Goal: Check status: Check status

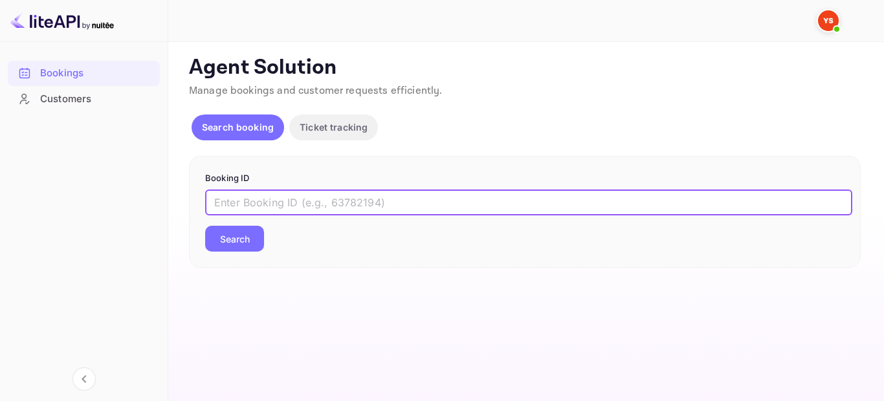
click at [340, 197] on input "text" at bounding box center [528, 203] width 647 height 26
paste input "8896270"
type input "8896270"
click at [215, 234] on button "Search" at bounding box center [234, 239] width 59 height 26
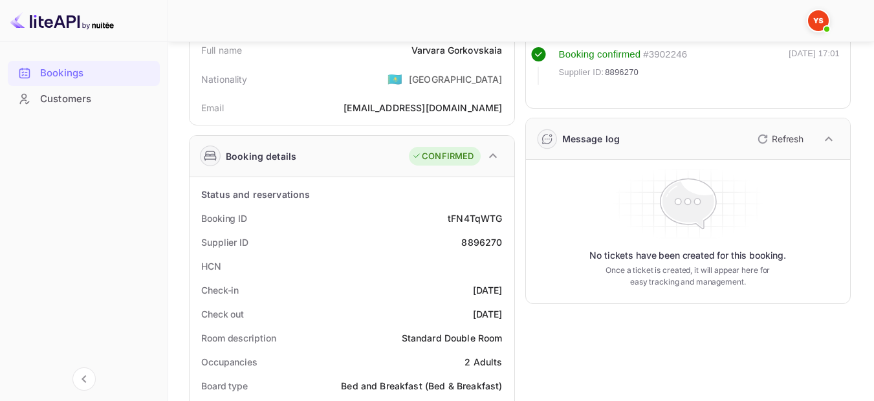
scroll to position [259, 0]
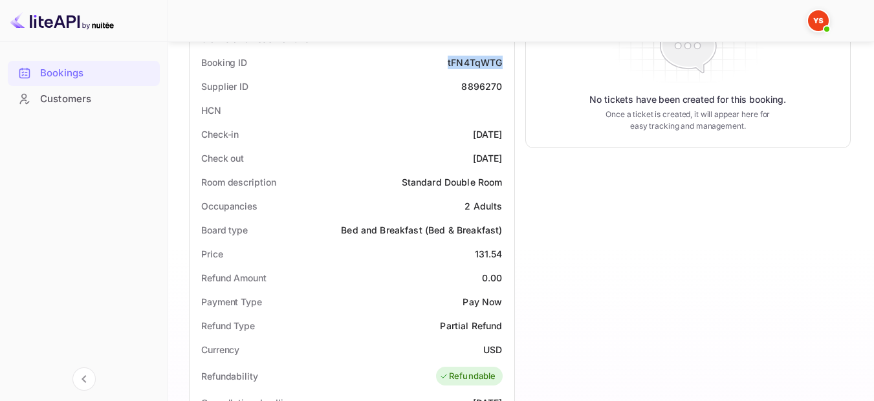
drag, startPoint x: 507, startPoint y: 63, endPoint x: 446, endPoint y: 65, distance: 60.8
click at [446, 65] on div "Booking ID tFN4TqWTG" at bounding box center [352, 62] width 314 height 24
copy div "tFN4TqWTG"
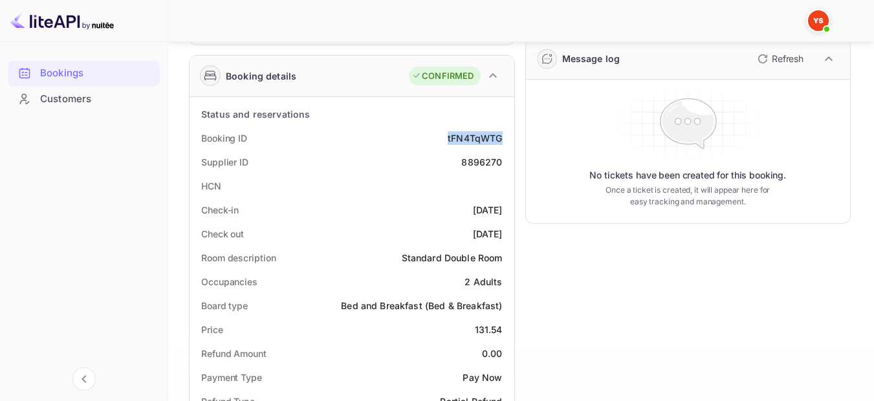
scroll to position [65, 0]
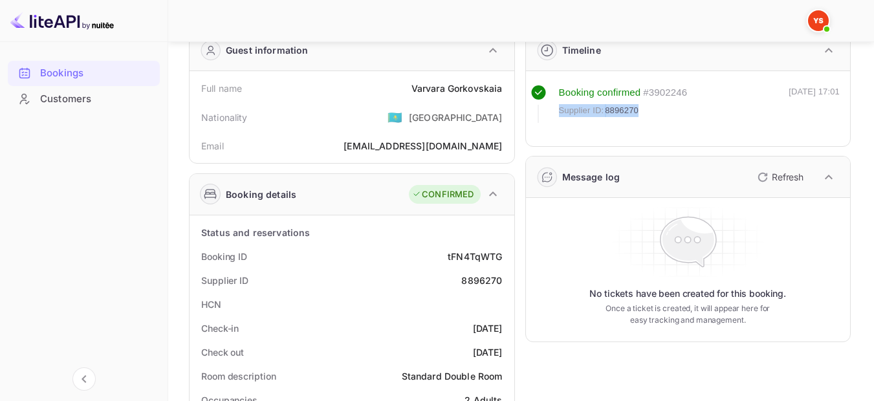
drag, startPoint x: 641, startPoint y: 109, endPoint x: 559, endPoint y: 108, distance: 81.5
click at [559, 108] on div "Supplier ID: 8896270" at bounding box center [623, 110] width 129 height 13
copy div "Supplier ID: 8896270"
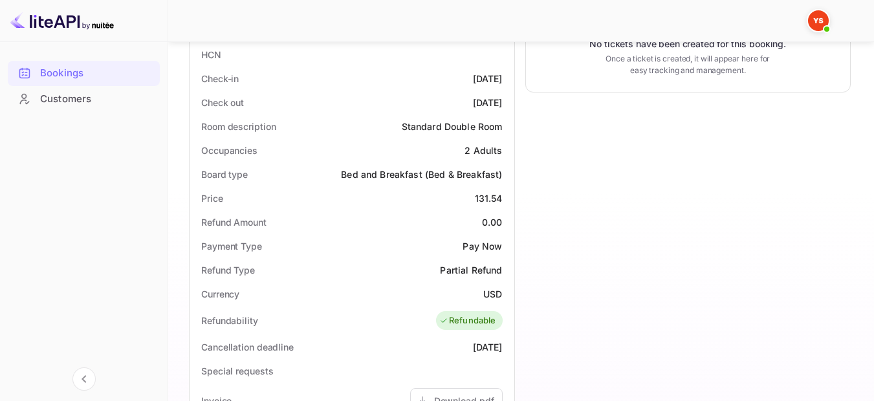
scroll to position [323, 0]
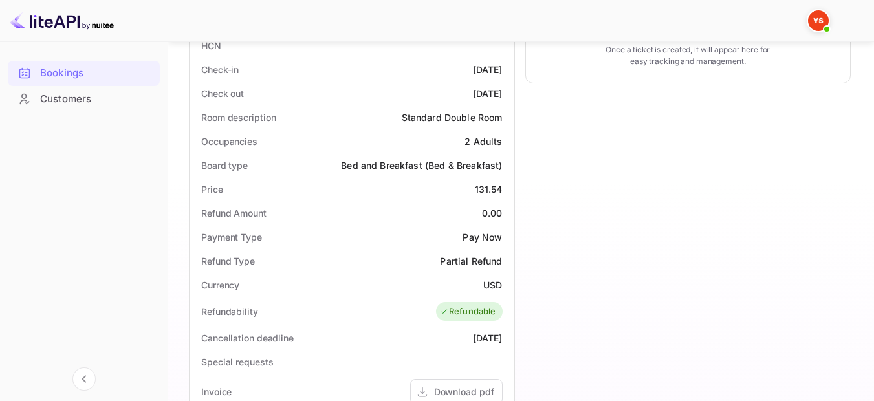
drag, startPoint x: 505, startPoint y: 69, endPoint x: 446, endPoint y: 69, distance: 59.5
click at [446, 69] on div "Check-in [DATE]" at bounding box center [352, 70] width 314 height 24
copy div "[DATE]"
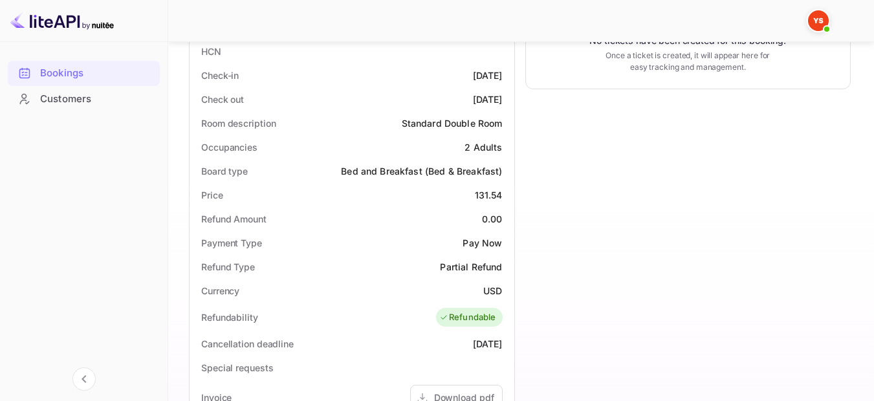
scroll to position [512, 0]
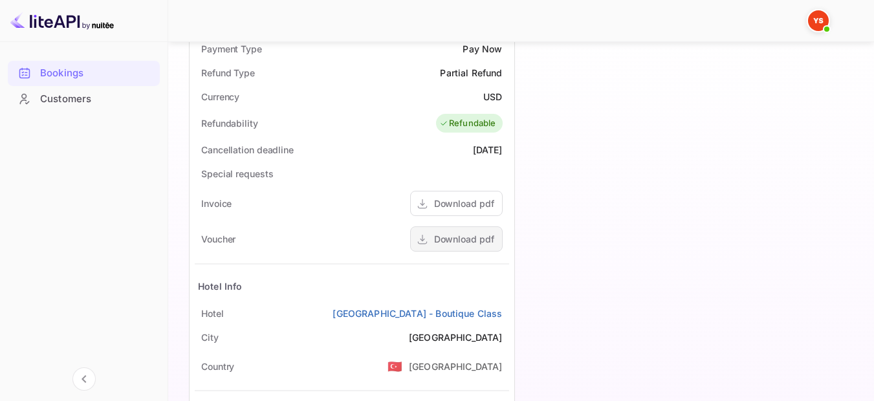
click at [483, 240] on div "Download pdf" at bounding box center [464, 239] width 60 height 14
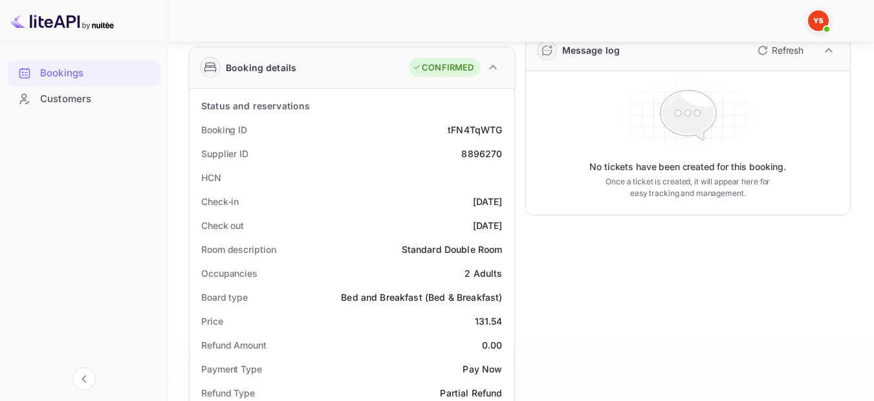
scroll to position [194, 0]
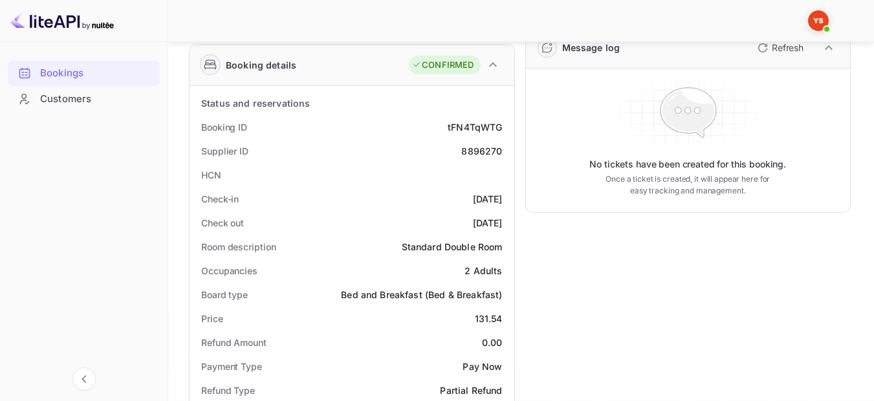
drag, startPoint x: 506, startPoint y: 221, endPoint x: 448, endPoint y: 222, distance: 58.2
click at [448, 222] on div "Check out [DATE]" at bounding box center [352, 223] width 314 height 24
copy div "[DATE]"
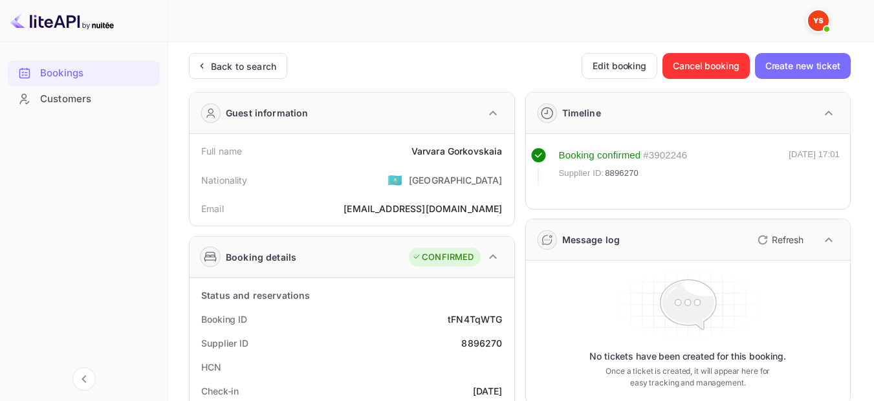
scroll to position [0, 0]
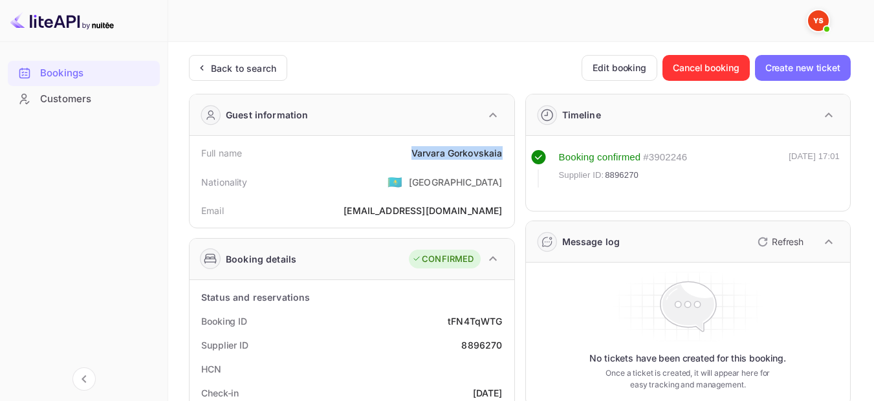
drag, startPoint x: 501, startPoint y: 154, endPoint x: 413, endPoint y: 153, distance: 88.0
click at [413, 153] on div "[PERSON_NAME]" at bounding box center [456, 153] width 91 height 14
copy div "[PERSON_NAME]"
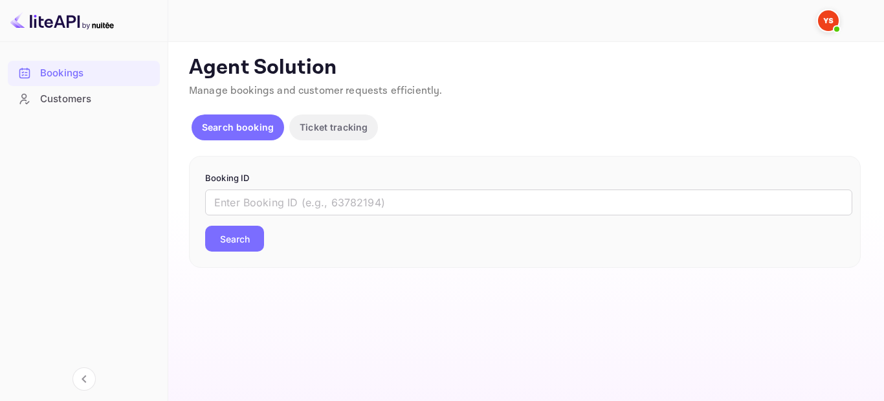
click at [382, 220] on div "​ Search" at bounding box center [524, 221] width 639 height 62
click at [352, 203] on input "text" at bounding box center [528, 203] width 647 height 26
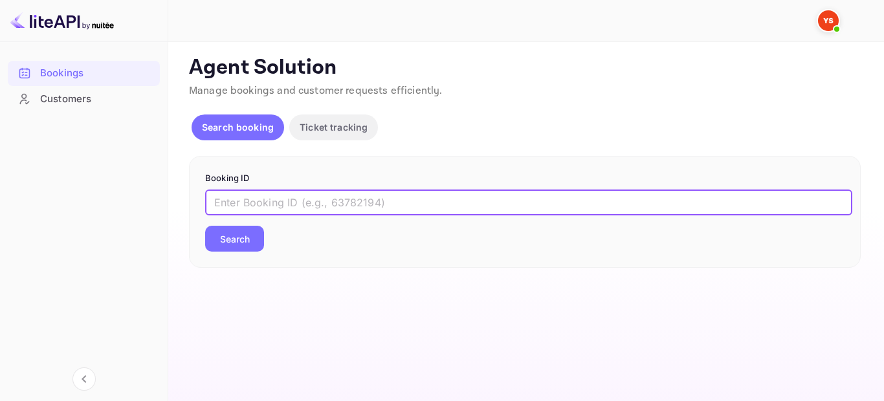
paste input "9138477"
type input "9138477"
click at [237, 239] on button "Search" at bounding box center [234, 239] width 59 height 26
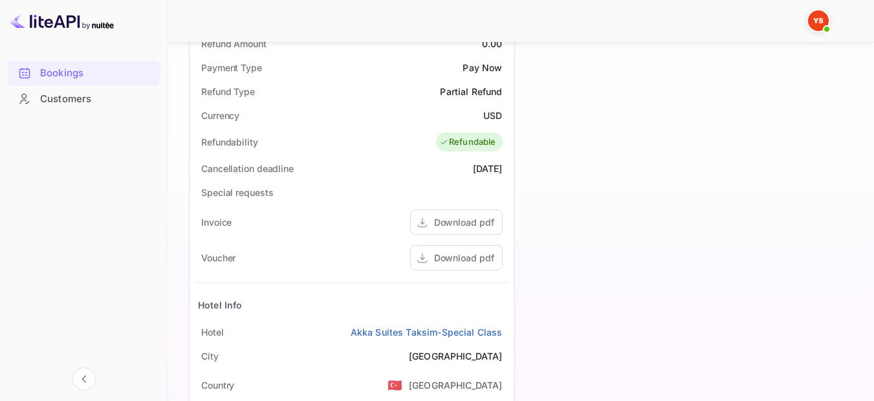
scroll to position [517, 0]
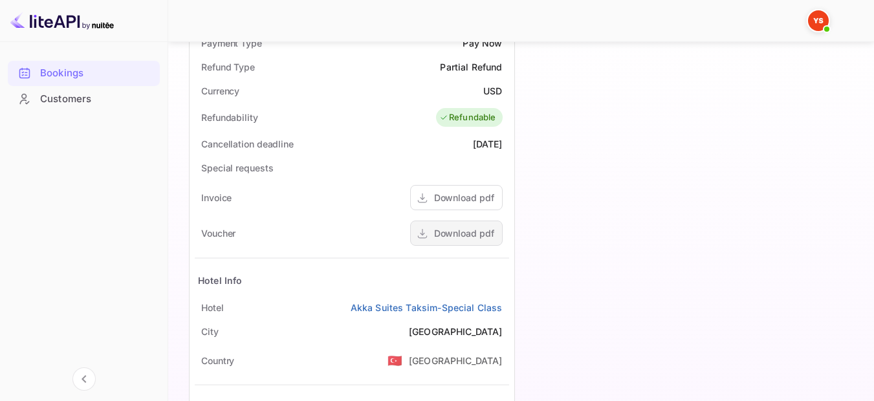
click at [478, 228] on div "Download pdf" at bounding box center [464, 233] width 60 height 14
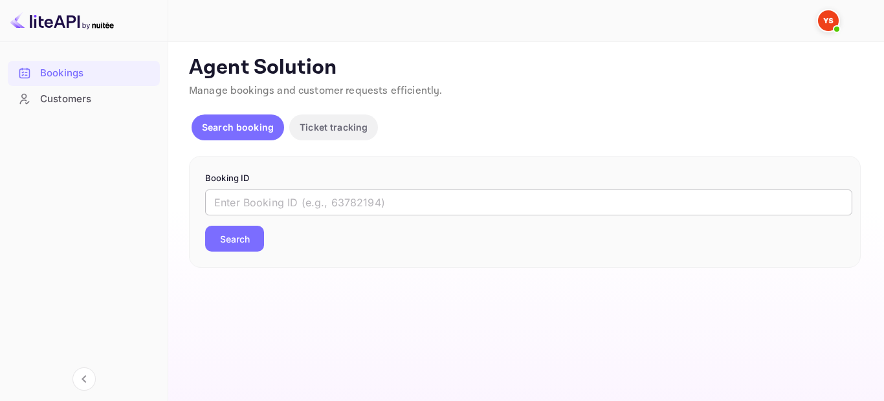
click at [266, 215] on input "text" at bounding box center [528, 203] width 647 height 26
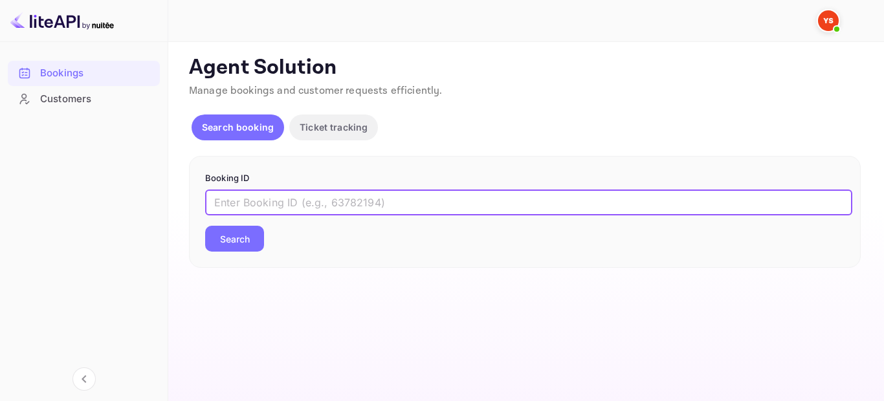
paste input "9632118"
type input "9632118"
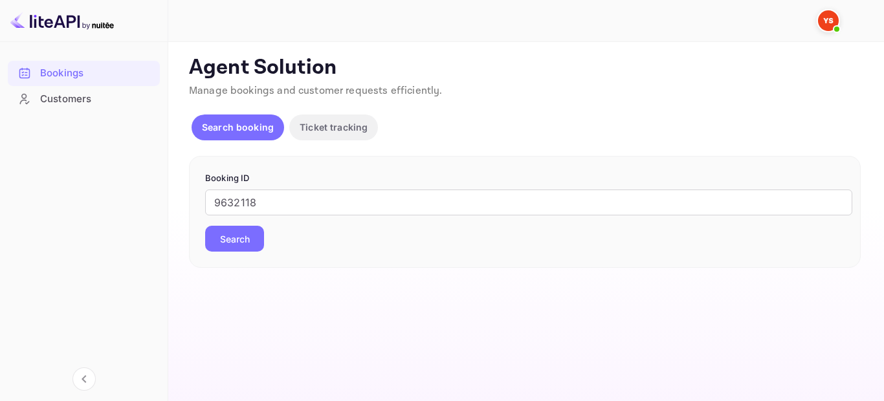
click at [248, 251] on button "Search" at bounding box center [234, 239] width 59 height 26
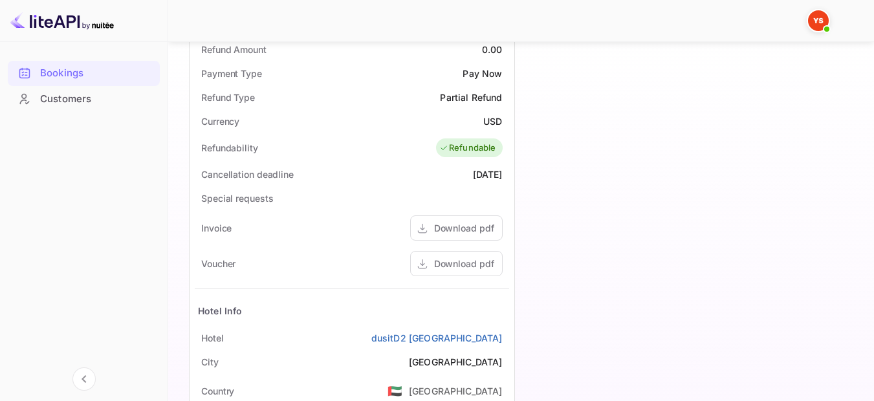
scroll to position [517, 0]
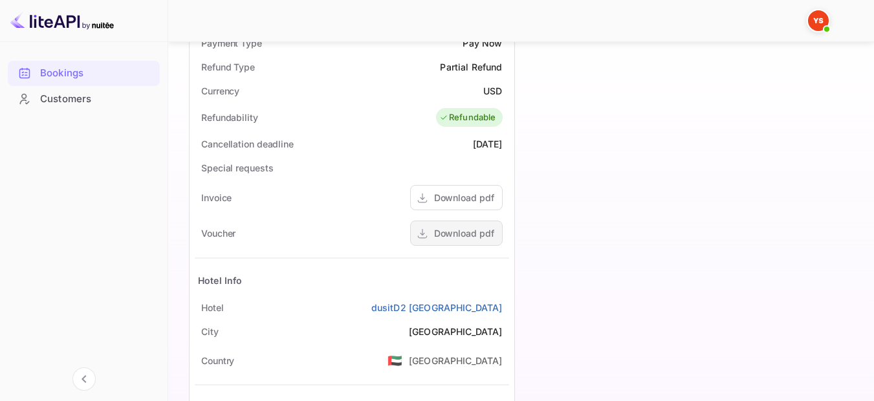
click at [465, 233] on div "Download pdf" at bounding box center [464, 233] width 60 height 14
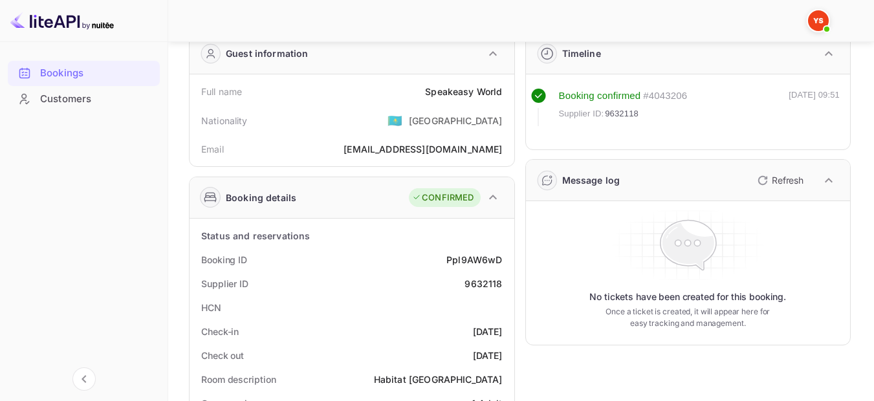
scroll to position [129, 0]
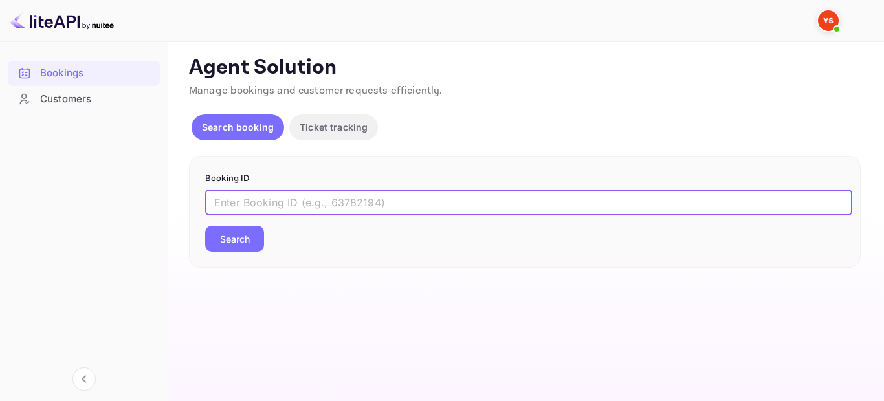
click at [369, 203] on input "text" at bounding box center [528, 203] width 647 height 26
paste input "9429109"
type input "9429109"
click at [222, 227] on button "Search" at bounding box center [234, 239] width 59 height 26
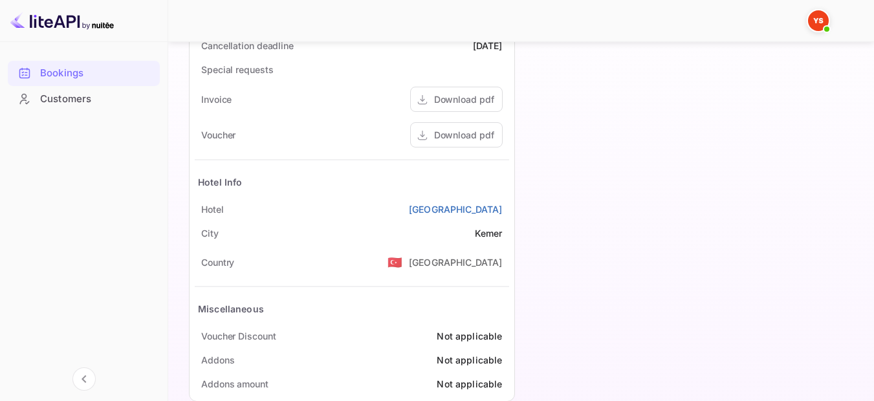
scroll to position [641, 0]
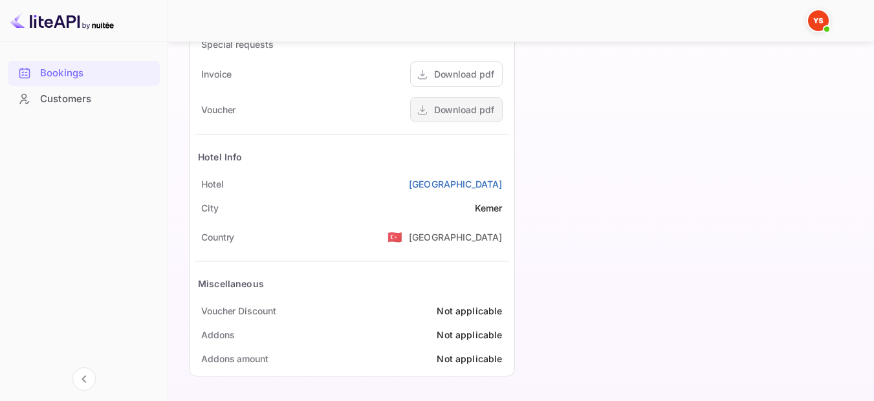
click at [454, 112] on div "Download pdf" at bounding box center [464, 110] width 60 height 14
